Goal: Information Seeking & Learning: Learn about a topic

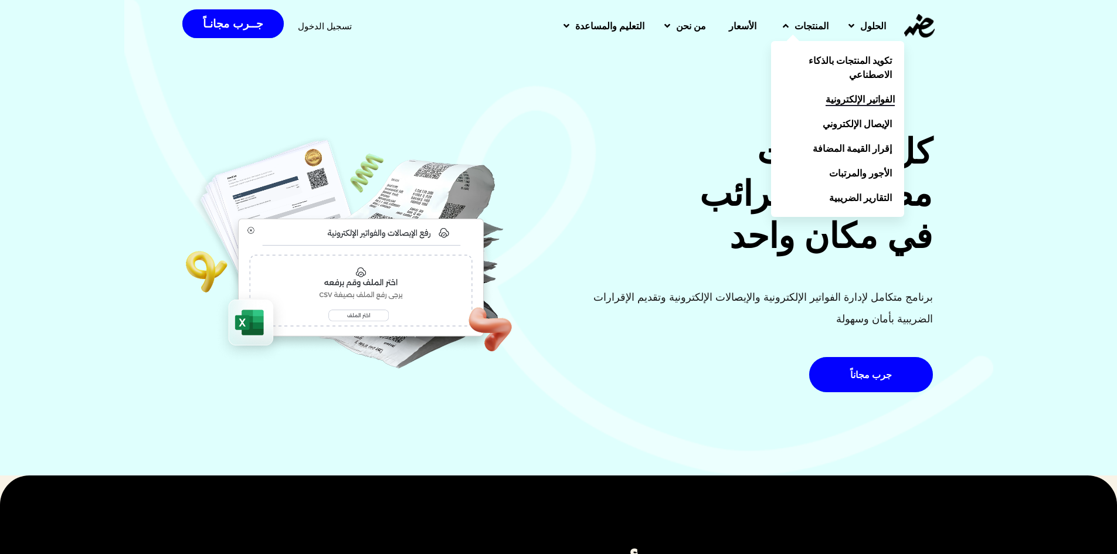
click at [828, 98] on span "الفواتير الإلكترونية" at bounding box center [859, 99] width 69 height 14
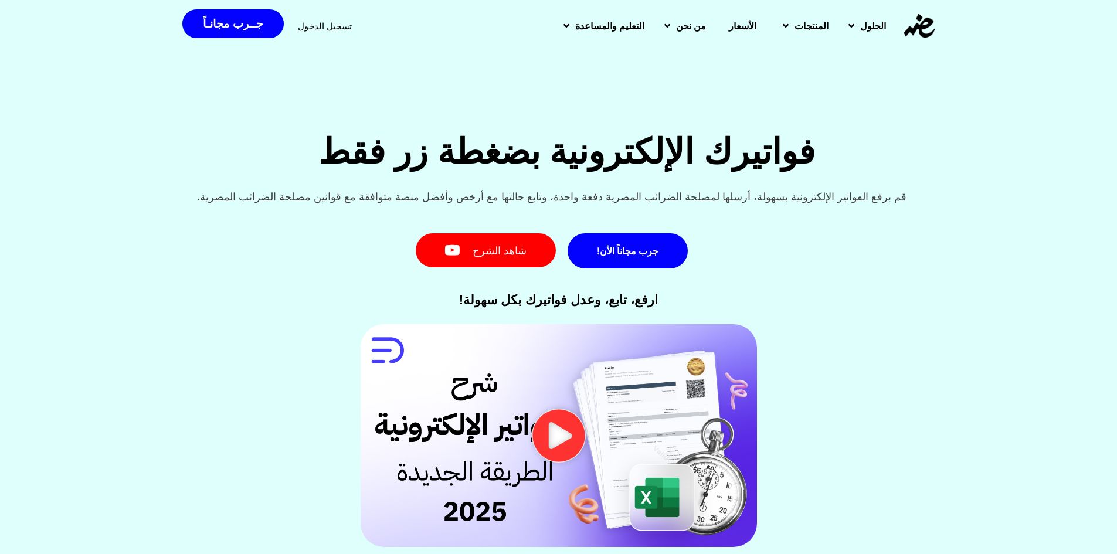
click at [815, 287] on div "ارفع، تابع، وعدل فواتيرك بكل سهولة!" at bounding box center [559, 300] width 762 height 36
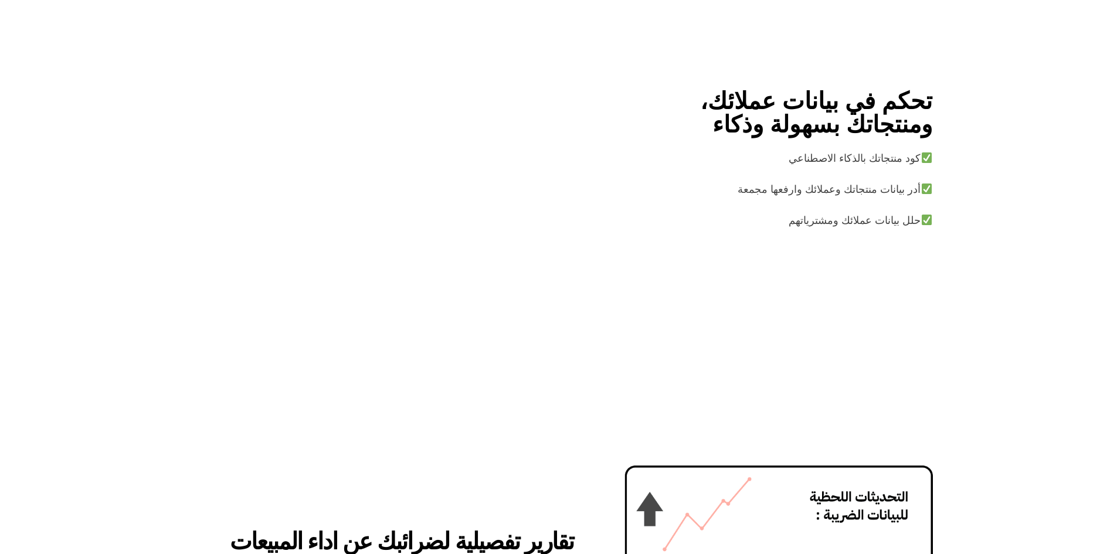
scroll to position [2345, 0]
